Goal: Find specific fact: Find specific fact

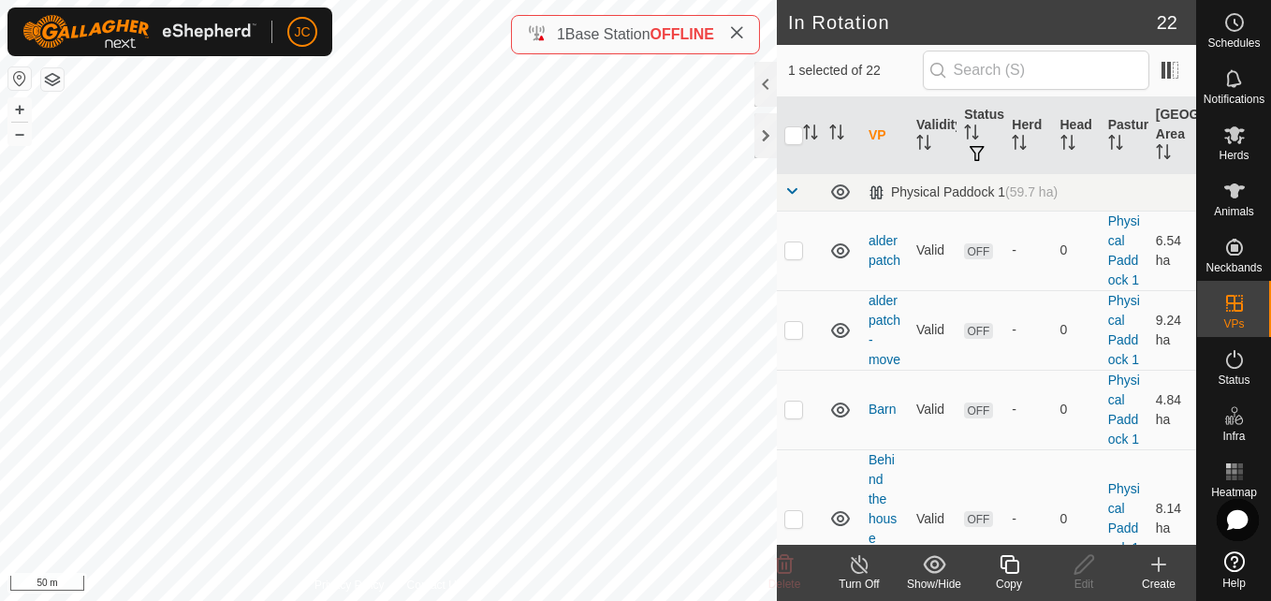
checkbox input "false"
checkbox input "true"
click at [1253, 217] on span "Animals" at bounding box center [1234, 211] width 40 height 11
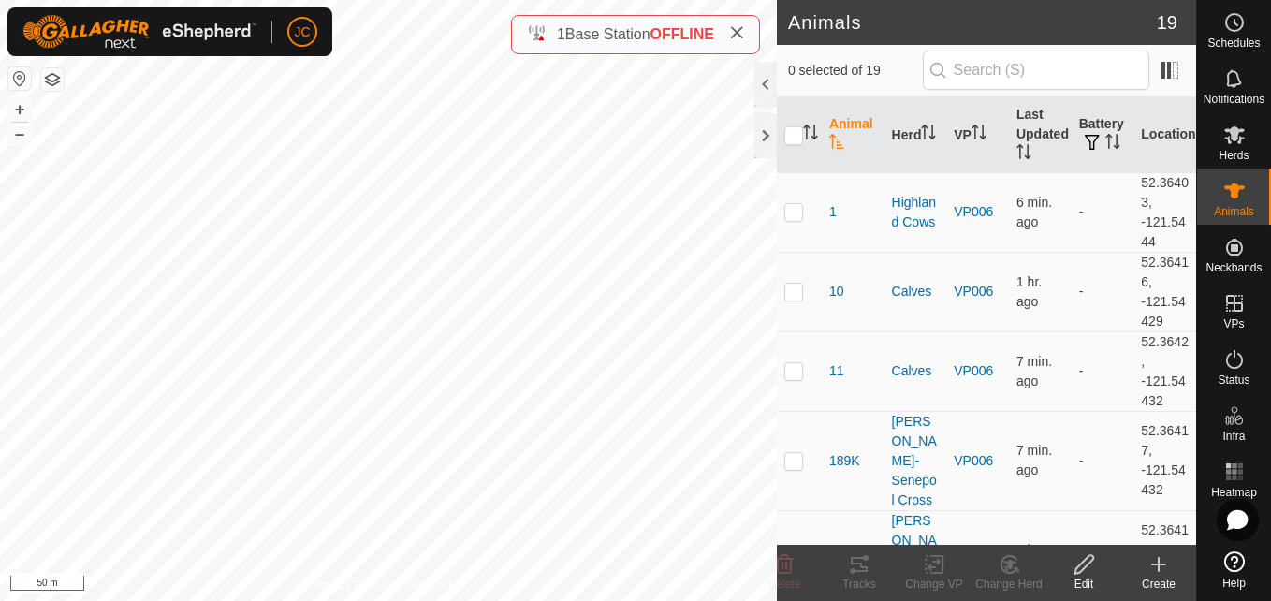
click at [1270, 159] on div "Herds" at bounding box center [1234, 140] width 74 height 56
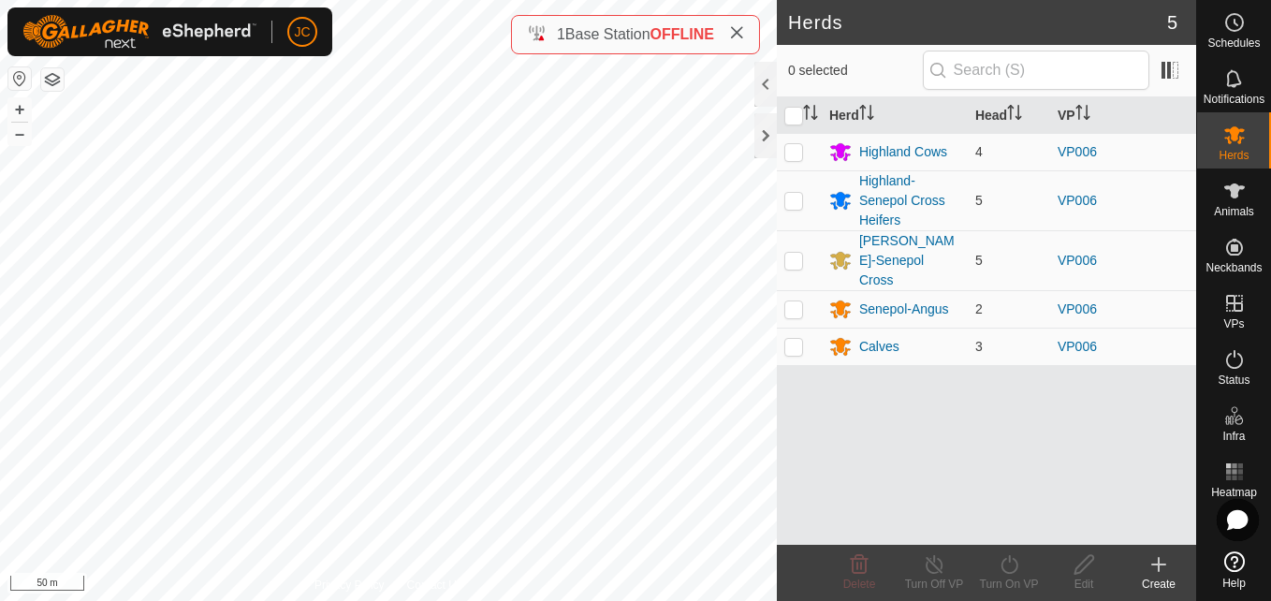
click at [1259, 213] on div "Animals" at bounding box center [1234, 196] width 74 height 56
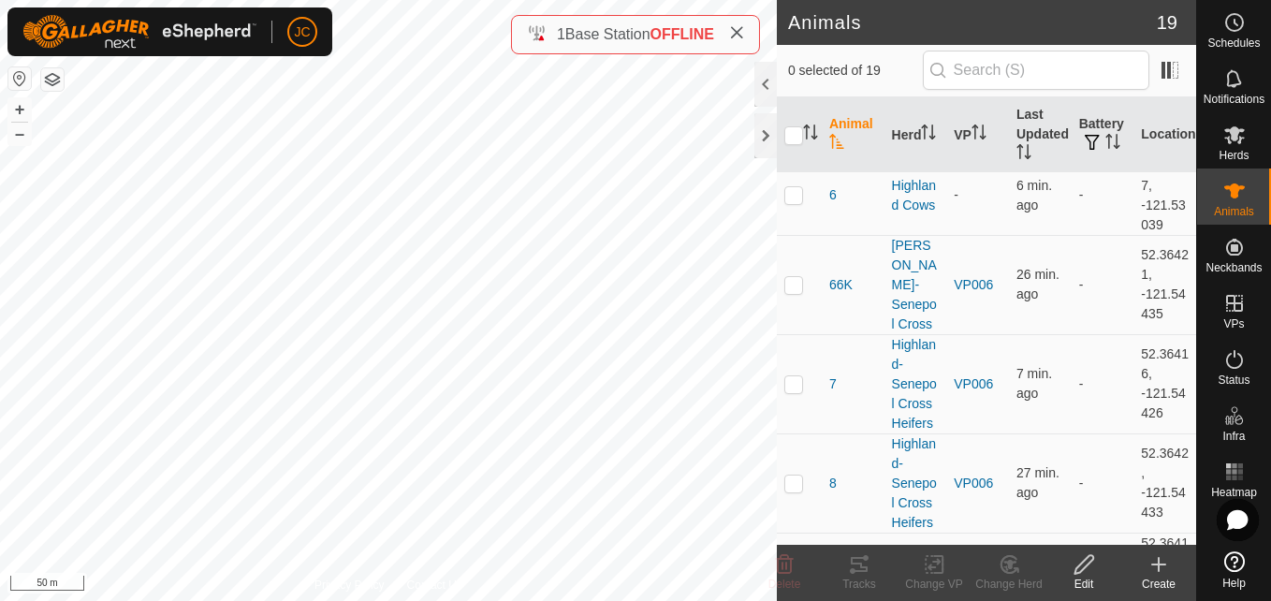
scroll to position [1238, 0]
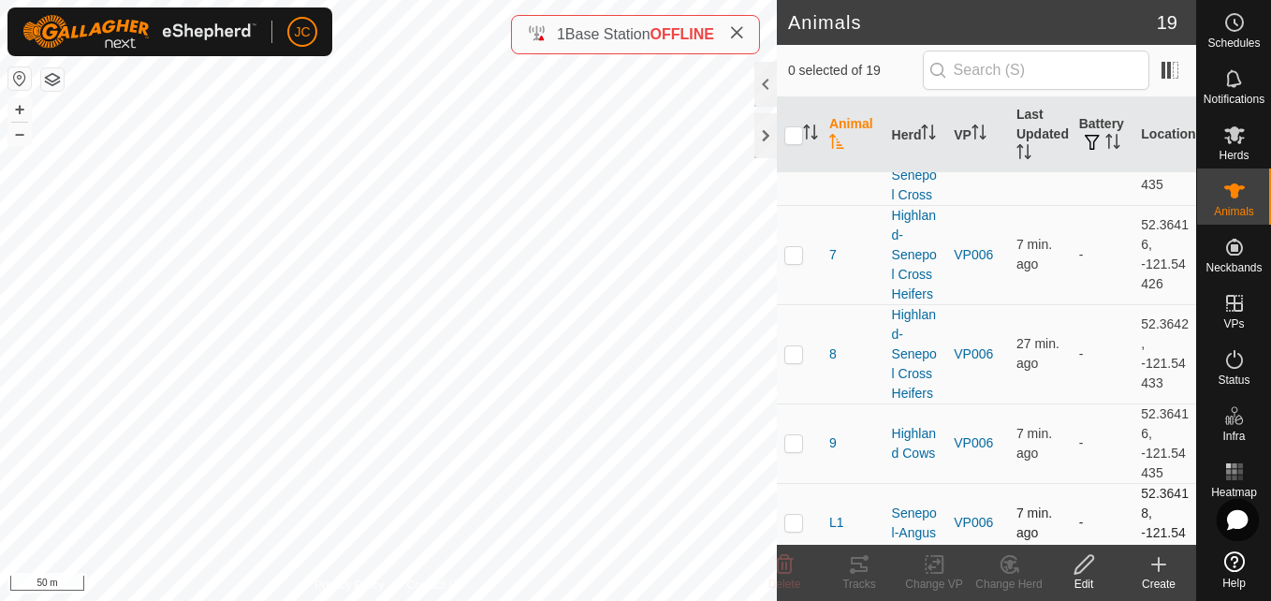
click at [792, 483] on td at bounding box center [799, 523] width 45 height 80
checkbox input "true"
click at [1143, 483] on td "52.36418, -121.5443" at bounding box center [1164, 523] width 63 height 80
drag, startPoint x: 1143, startPoint y: 405, endPoint x: 1142, endPoint y: 390, distance: 15.1
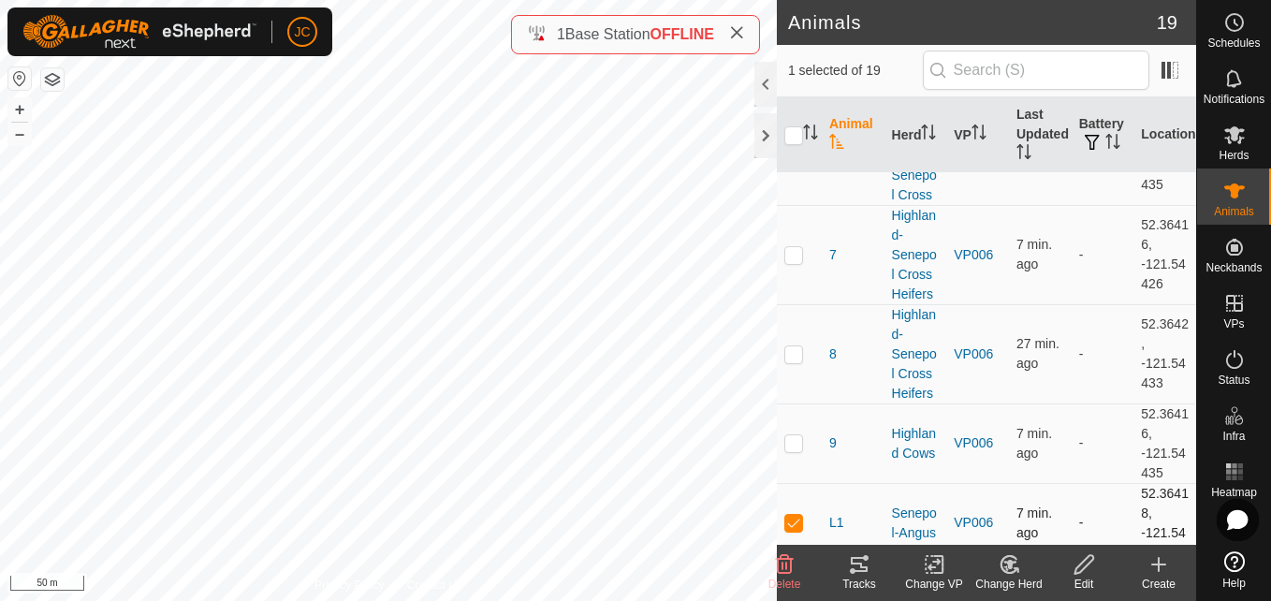
click at [1142, 483] on td "52.36418, -121.5443" at bounding box center [1164, 523] width 63 height 80
copy td "52.36418"
drag, startPoint x: 1123, startPoint y: 434, endPoint x: 1178, endPoint y: 455, distance: 58.9
click at [1178, 483] on td "52.36418, -121.5443" at bounding box center [1164, 523] width 63 height 80
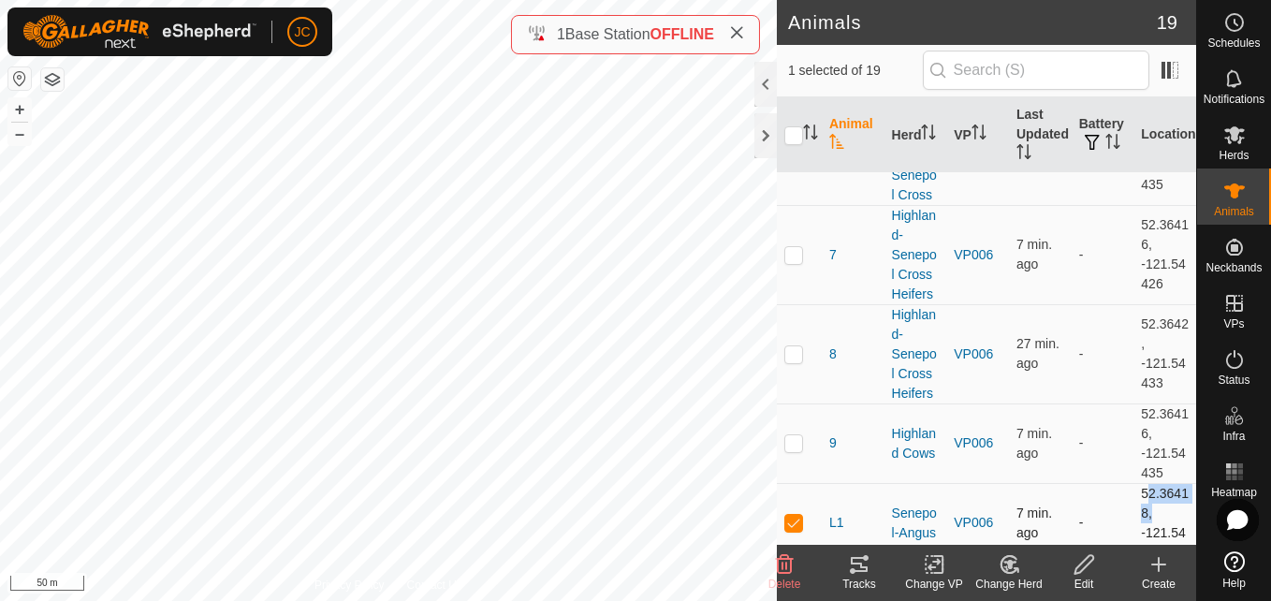
copy td "-121.5443"
drag, startPoint x: 1124, startPoint y: 391, endPoint x: 1157, endPoint y: 451, distance: 68.3
click at [1157, 483] on td "52.36418, -121.5443" at bounding box center [1164, 523] width 63 height 80
copy td "52.36418, -121.5443"
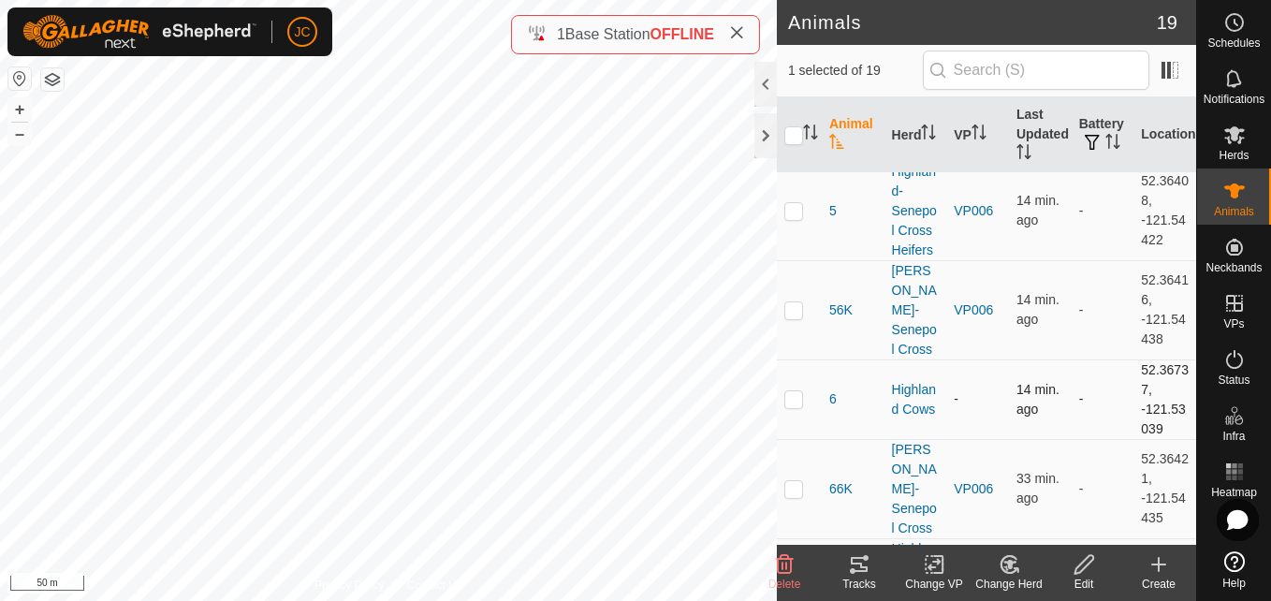
scroll to position [902, 0]
drag, startPoint x: 1129, startPoint y: 217, endPoint x: 1151, endPoint y: 273, distance: 60.1
click at [1151, 273] on td "52.36416, -121.54438" at bounding box center [1164, 312] width 63 height 99
copy td "52.36416, -121.54438"
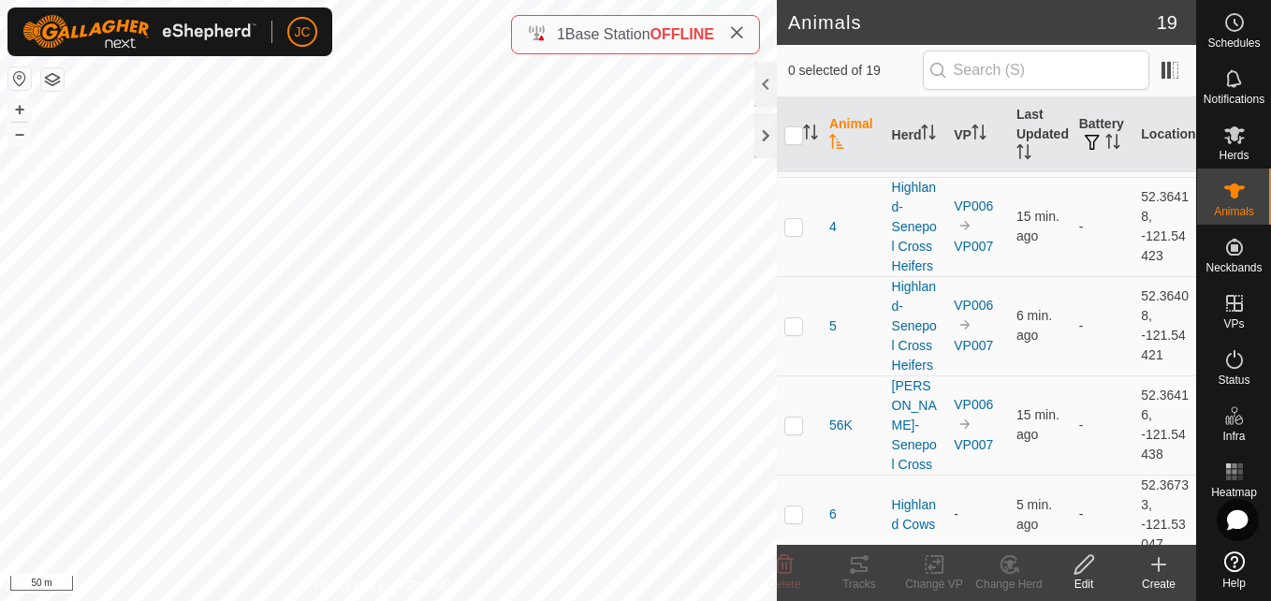
scroll to position [1238, 0]
